Goal: Find specific page/section: Find specific page/section

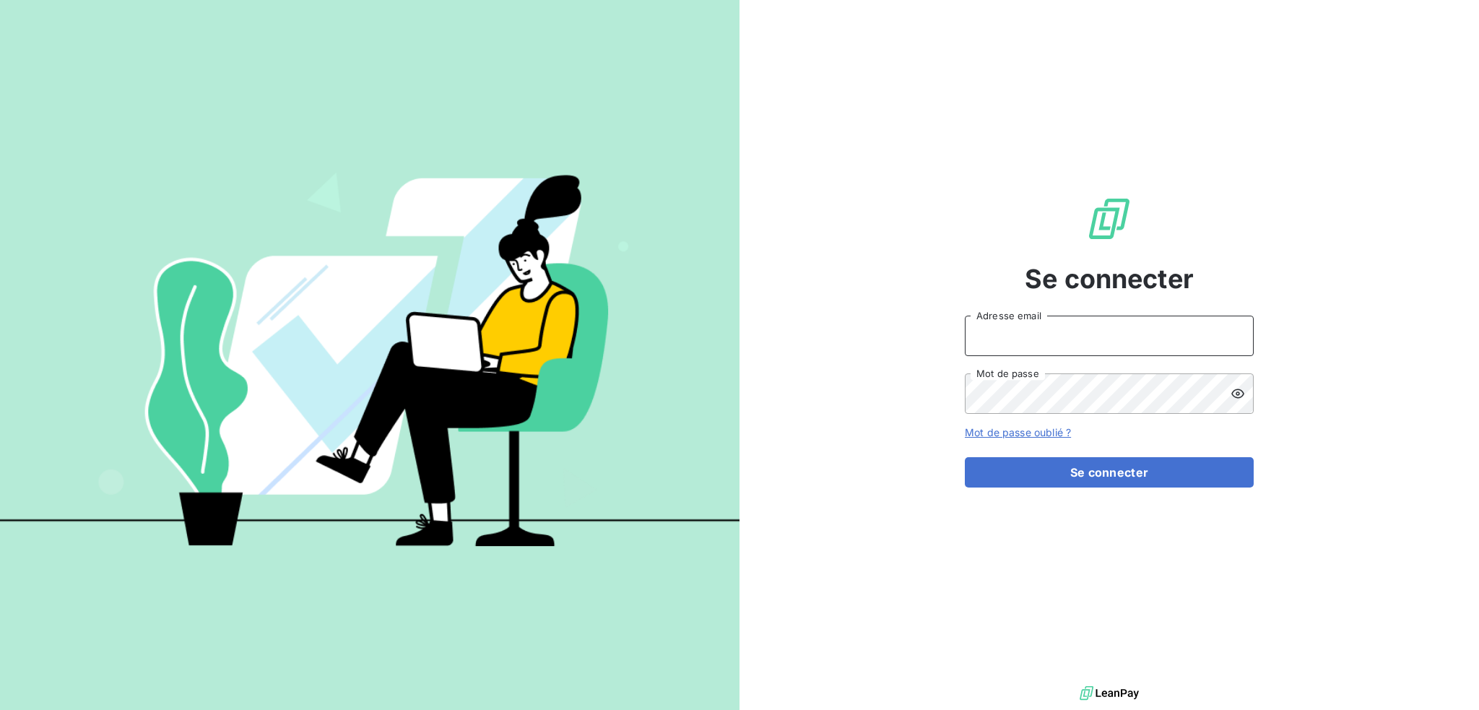
click at [1076, 326] on input "Adresse email" at bounding box center [1109, 336] width 289 height 40
type input "compta@login-informatique.com"
click at [965, 457] on button "Se connecter" at bounding box center [1109, 472] width 289 height 30
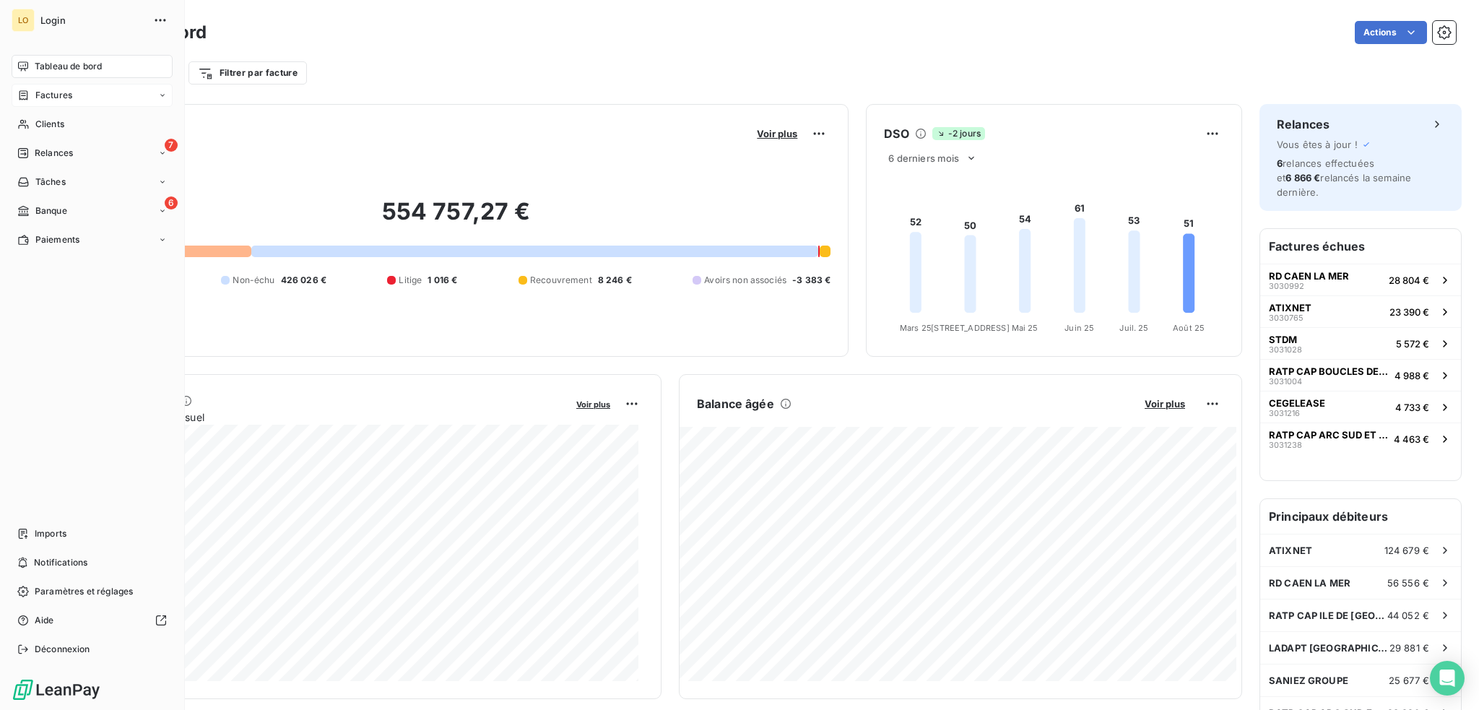
click at [43, 96] on span "Factures" at bounding box center [53, 95] width 37 height 13
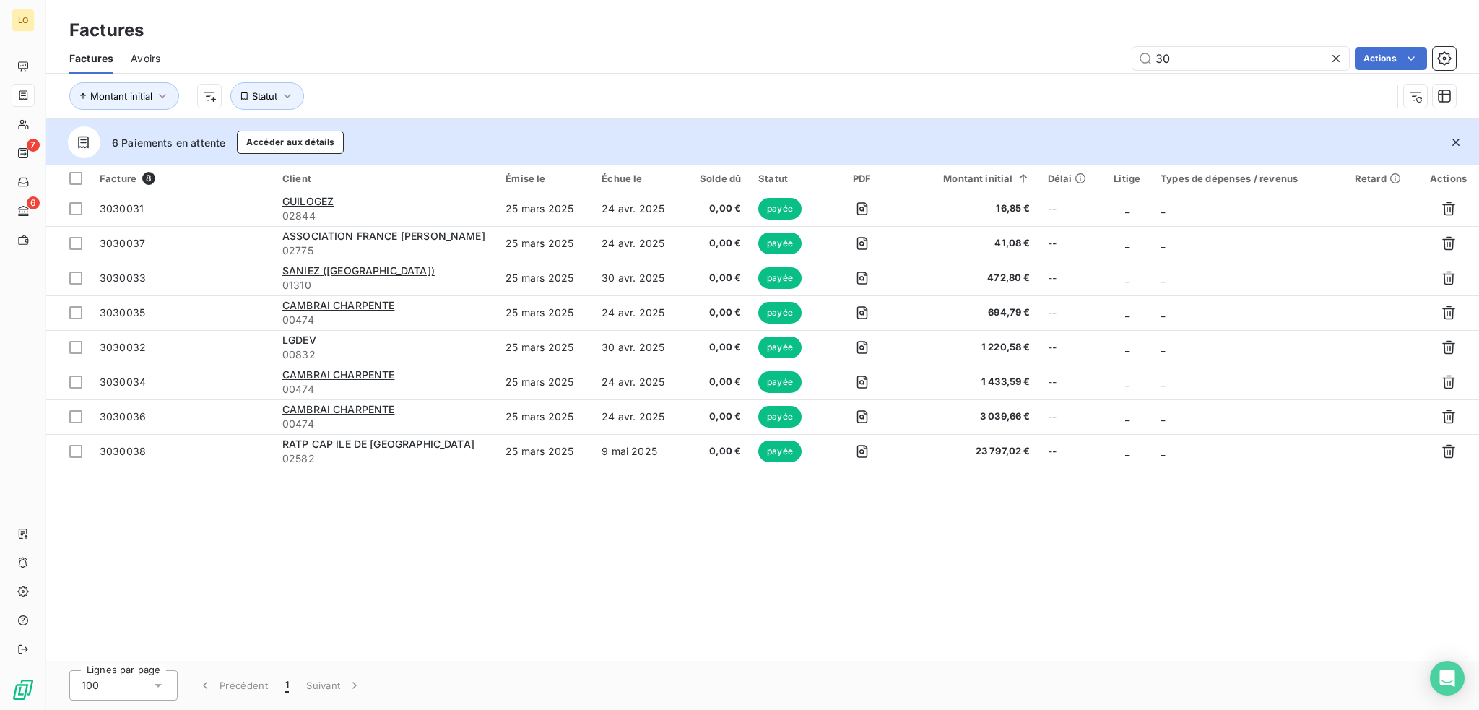
type input "3"
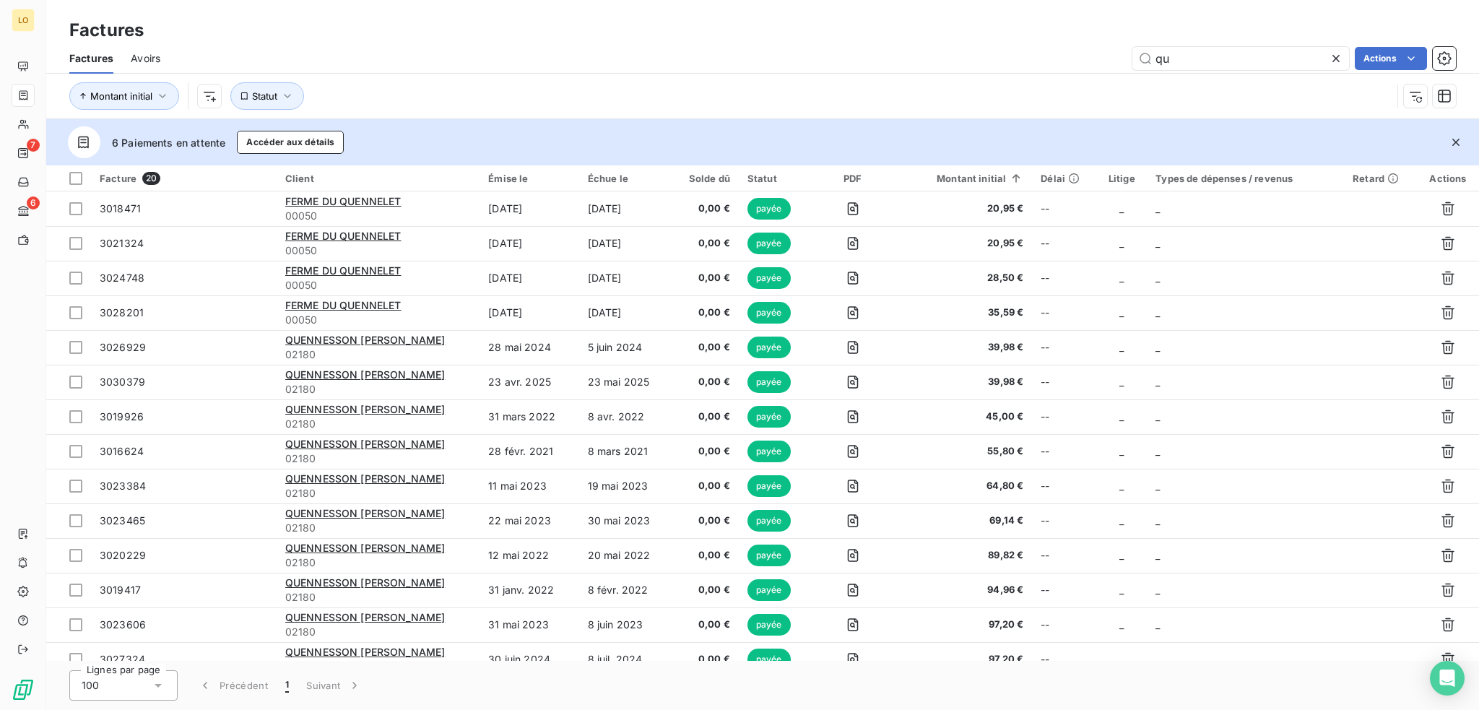
type input "q"
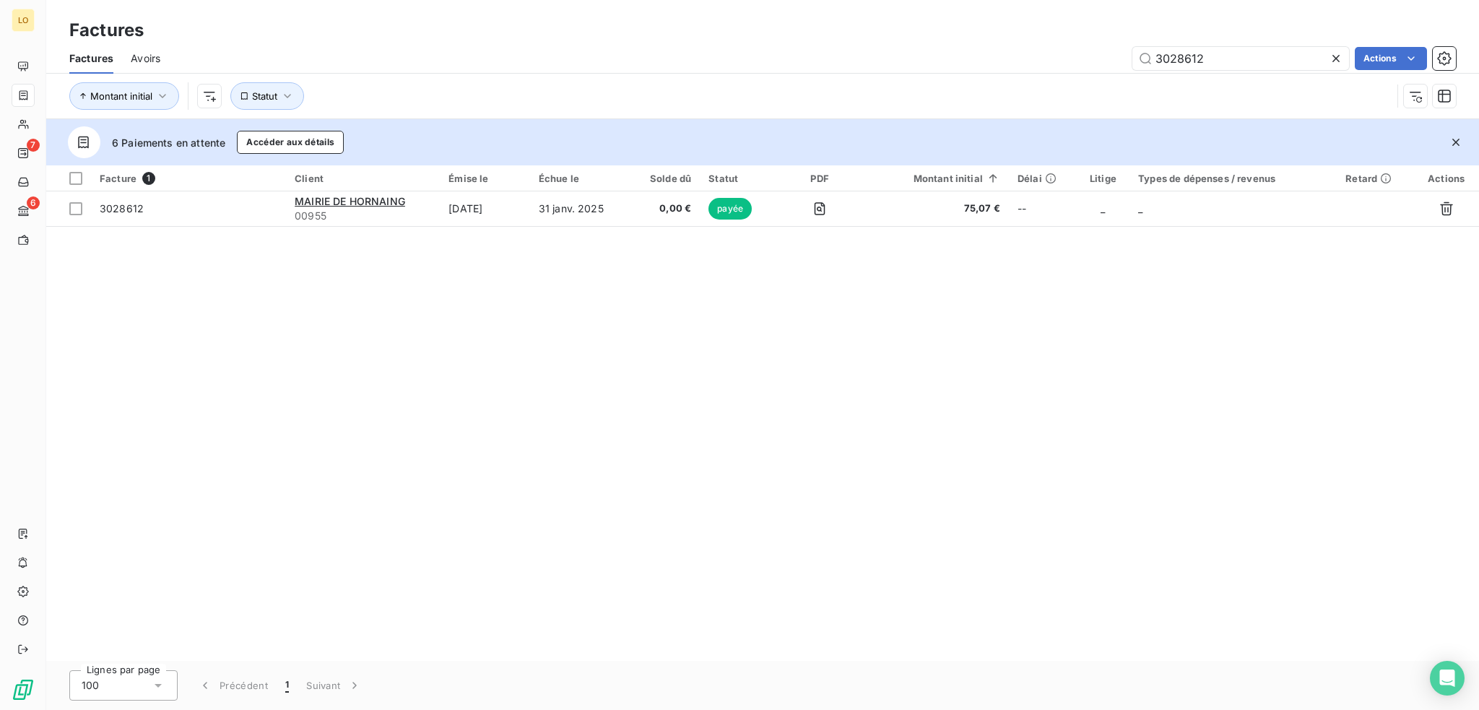
type input "3028612"
